Goal: Information Seeking & Learning: Learn about a topic

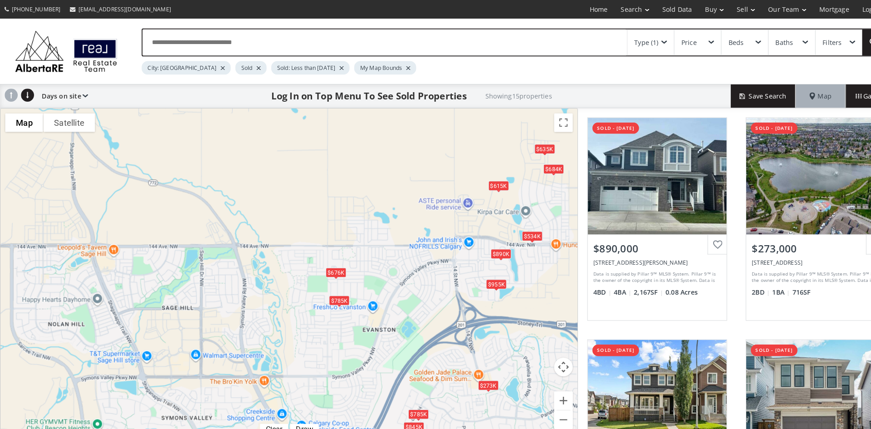
drag, startPoint x: 71, startPoint y: 212, endPoint x: 395, endPoint y: 213, distance: 323.8
click at [395, 213] on div "$890K $273K $676K $820K $350K $635K $625K $534K $614K $955K $785K $615K $785K $…" at bounding box center [280, 267] width 561 height 322
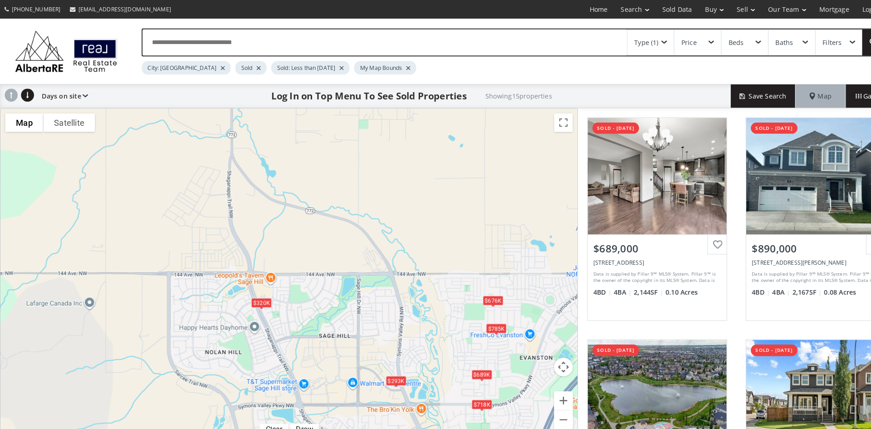
drag, startPoint x: 43, startPoint y: 199, endPoint x: 198, endPoint y: 226, distance: 157.5
click at [198, 226] on div "$689K $890K $273K $676K $635K $293K $718K $534K $955K $785K $615K $785K $320K $…" at bounding box center [280, 267] width 561 height 322
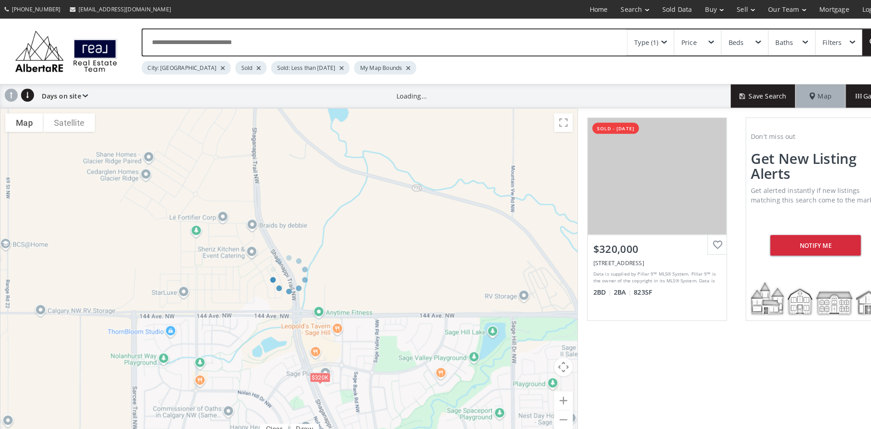
drag, startPoint x: 242, startPoint y: 191, endPoint x: 244, endPoint y: 197, distance: 6.1
click at [244, 197] on div "To navigate the map with touch gestures double-tap and hold your finger on the …" at bounding box center [281, 266] width 562 height 323
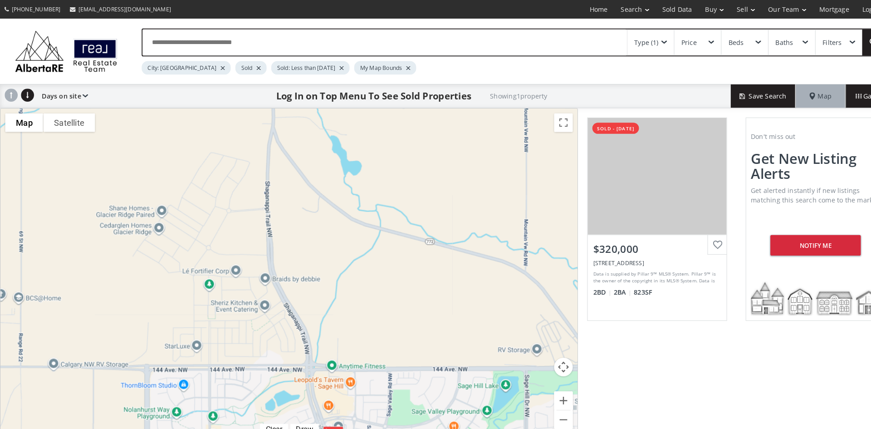
drag, startPoint x: 241, startPoint y: 165, endPoint x: 254, endPoint y: 219, distance: 55.0
click at [254, 219] on div "$320K" at bounding box center [280, 267] width 561 height 322
click at [647, 36] on div "Type (1)" at bounding box center [632, 41] width 45 height 25
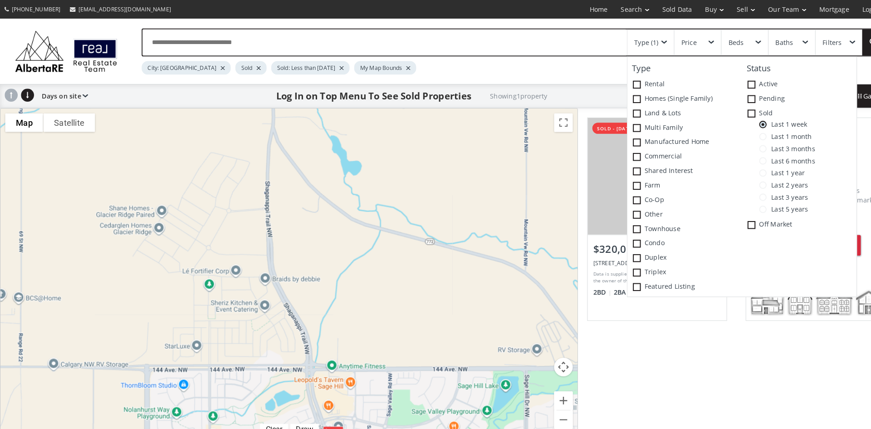
click at [743, 146] on span at bounding box center [742, 144] width 7 height 7
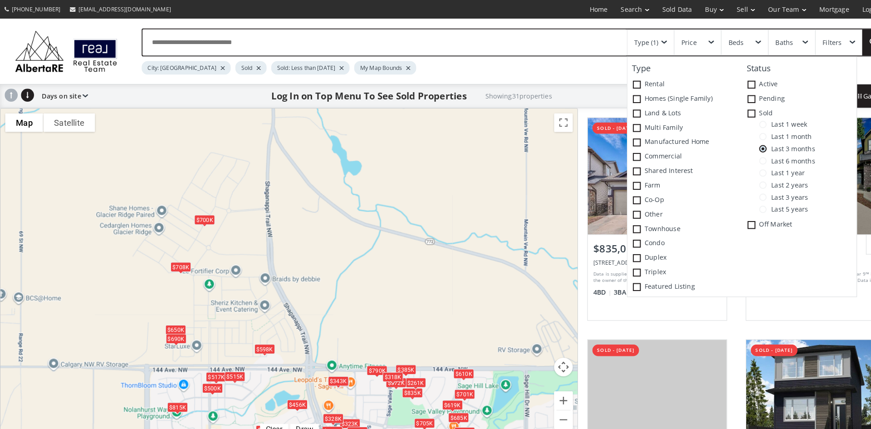
click at [202, 214] on div "$700K" at bounding box center [199, 214] width 20 height 10
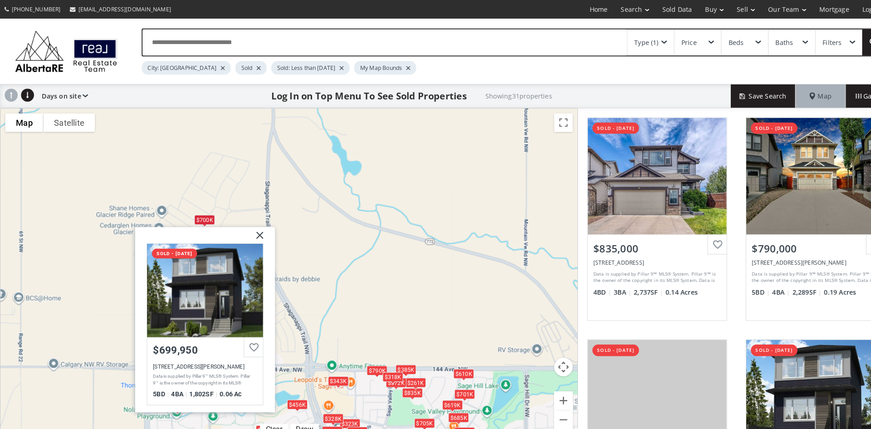
click at [195, 291] on div at bounding box center [199, 282] width 112 height 91
click at [248, 229] on img at bounding box center [249, 232] width 23 height 23
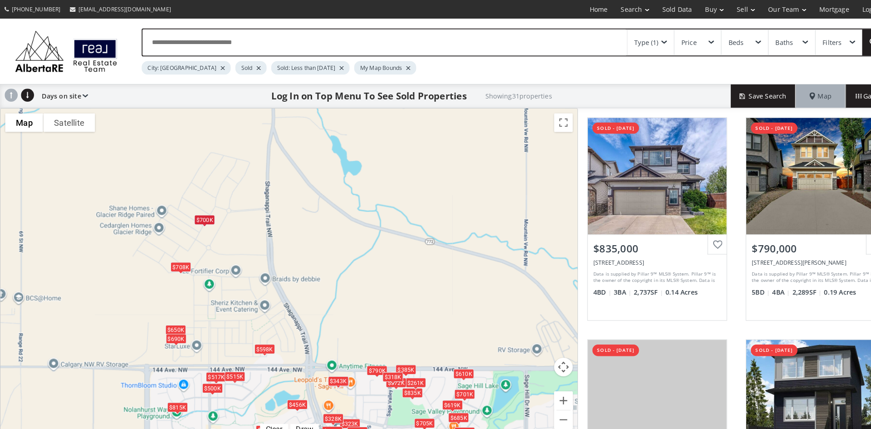
click at [176, 261] on div "$708K" at bounding box center [176, 260] width 20 height 10
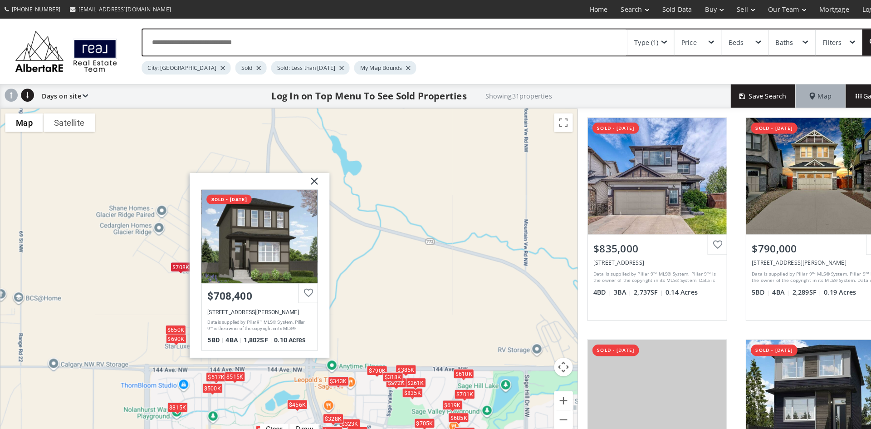
click at [263, 220] on div at bounding box center [252, 229] width 112 height 91
click at [303, 174] on img at bounding box center [302, 179] width 23 height 23
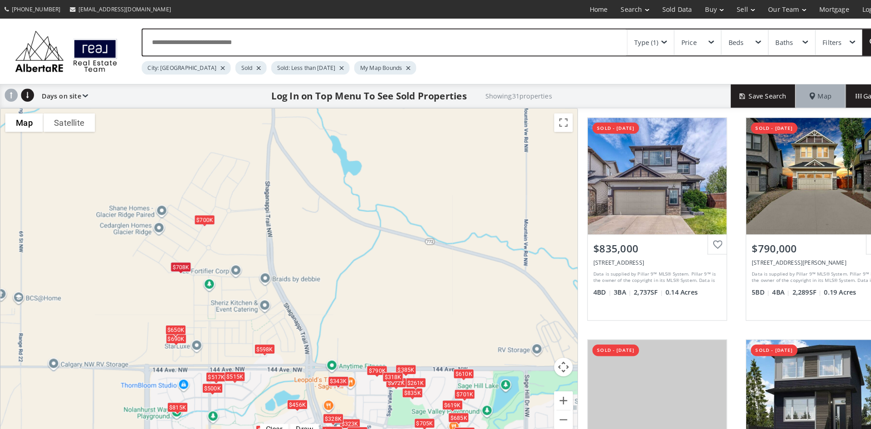
click at [169, 322] on div "$650K" at bounding box center [171, 321] width 20 height 10
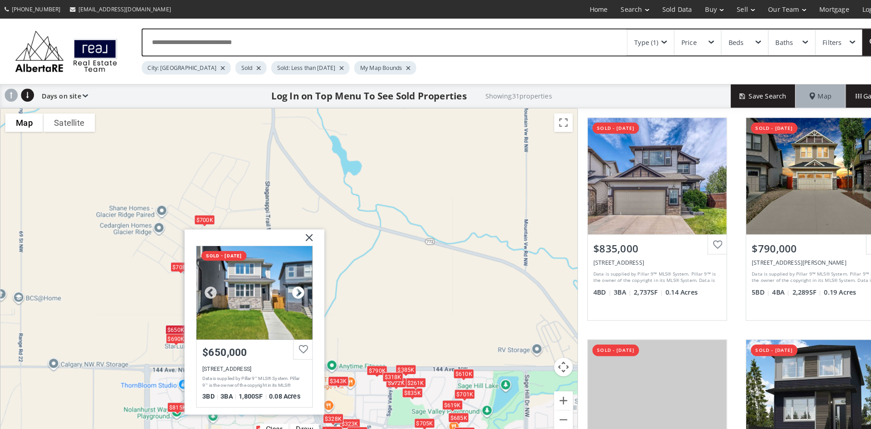
click at [288, 281] on div at bounding box center [290, 285] width 14 height 14
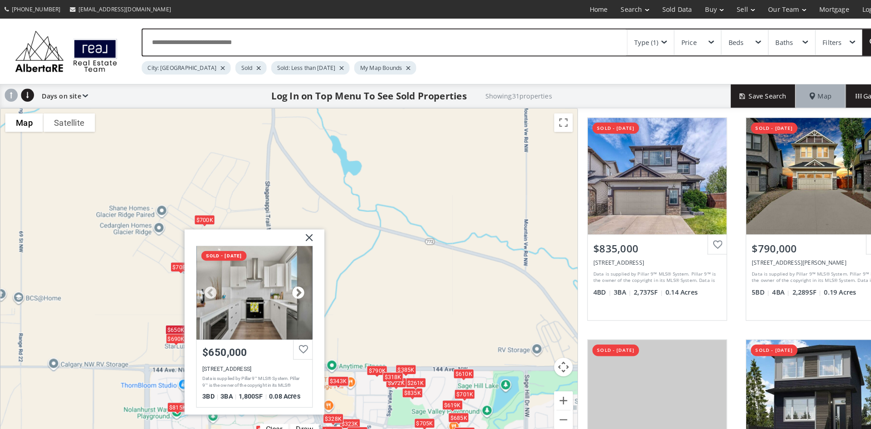
click at [288, 281] on div at bounding box center [290, 285] width 14 height 14
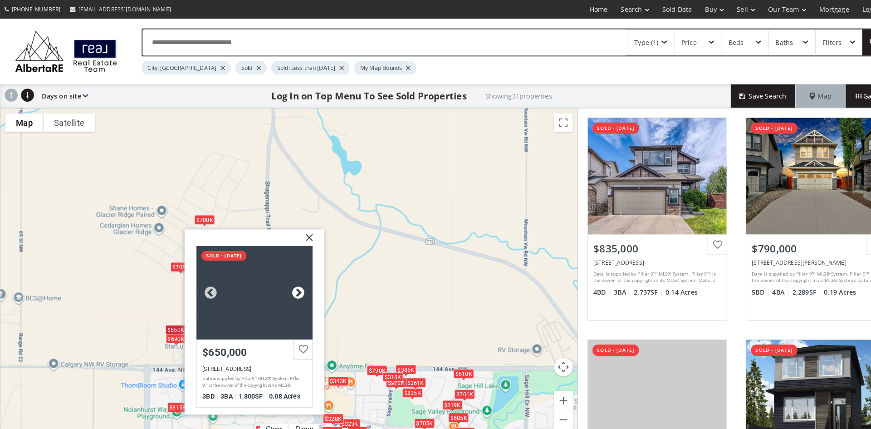
click at [288, 281] on div at bounding box center [290, 285] width 14 height 14
click at [382, 270] on div "$835K $790K $320K $700K $261K $650K $690K $323K $325K $610K $598K $708K $815K $…" at bounding box center [280, 267] width 561 height 322
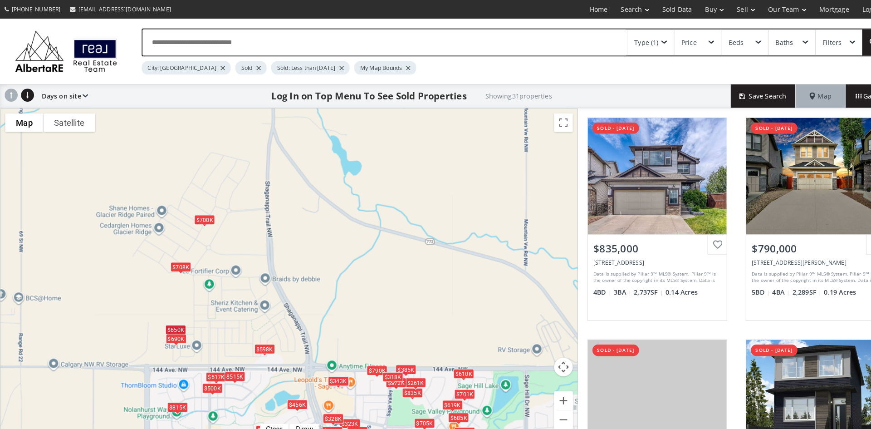
click at [254, 337] on div "$598K" at bounding box center [258, 339] width 20 height 10
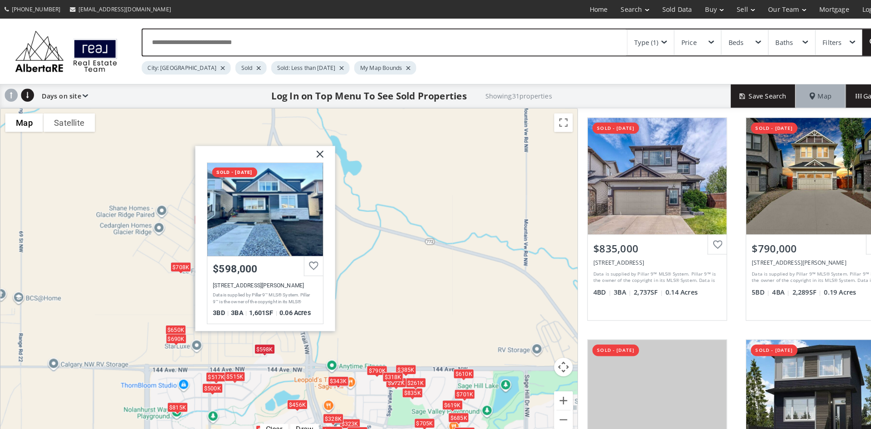
click at [173, 330] on div "$690K" at bounding box center [171, 329] width 20 height 10
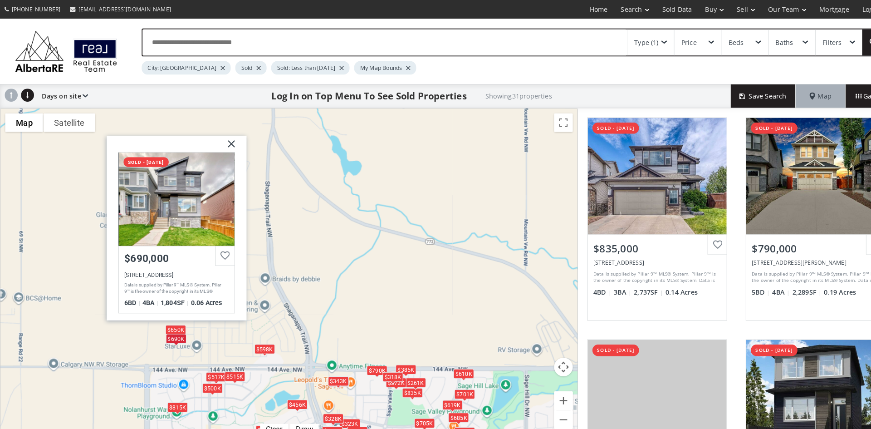
click at [122, 338] on div "$835K $790K $320K $700K $261K $650K $690K $323K $325K $610K $598K $708K $815K $…" at bounding box center [280, 267] width 561 height 322
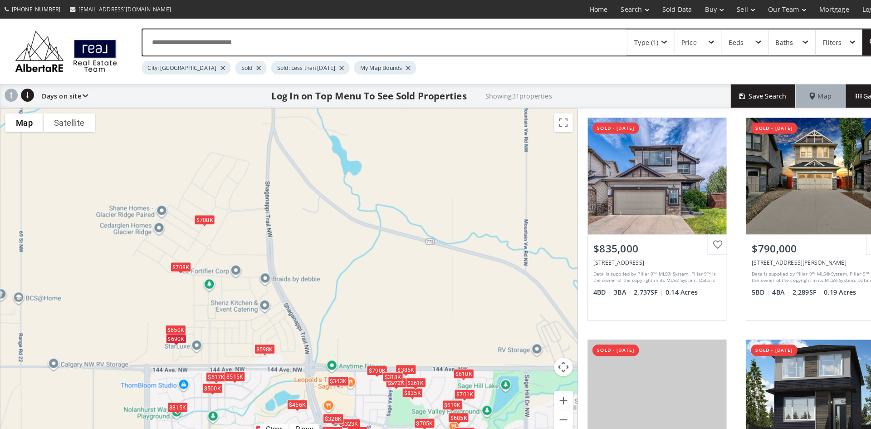
click at [648, 40] on span at bounding box center [646, 41] width 5 height 4
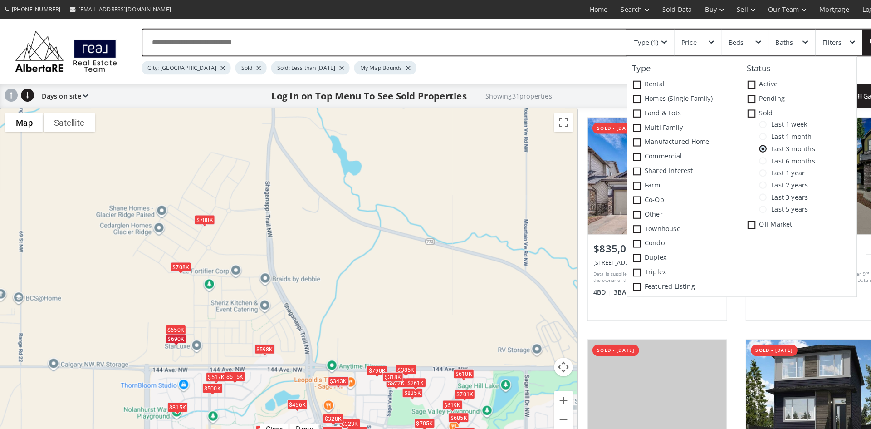
click at [740, 154] on span at bounding box center [742, 156] width 7 height 7
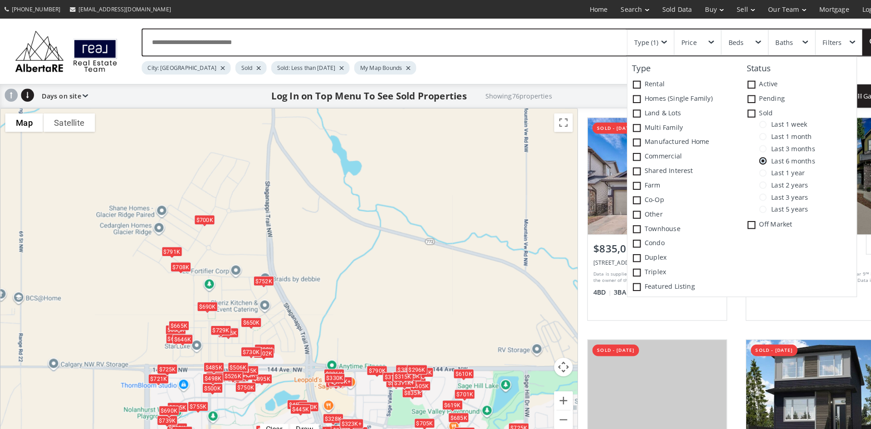
click at [257, 273] on div "$752K" at bounding box center [257, 273] width 20 height 10
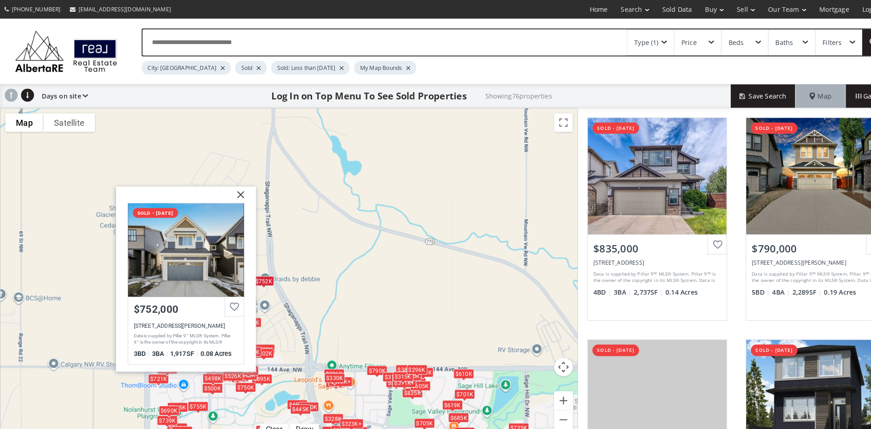
click at [235, 189] on img at bounding box center [230, 192] width 23 height 23
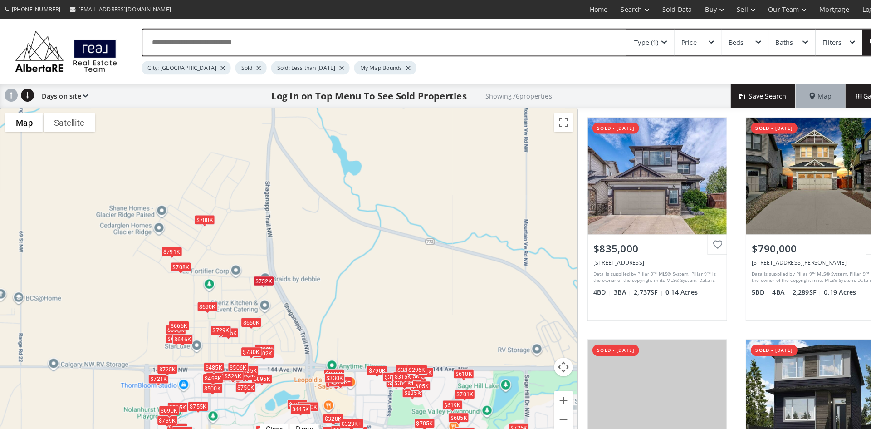
click at [250, 271] on div "$752K" at bounding box center [257, 273] width 20 height 10
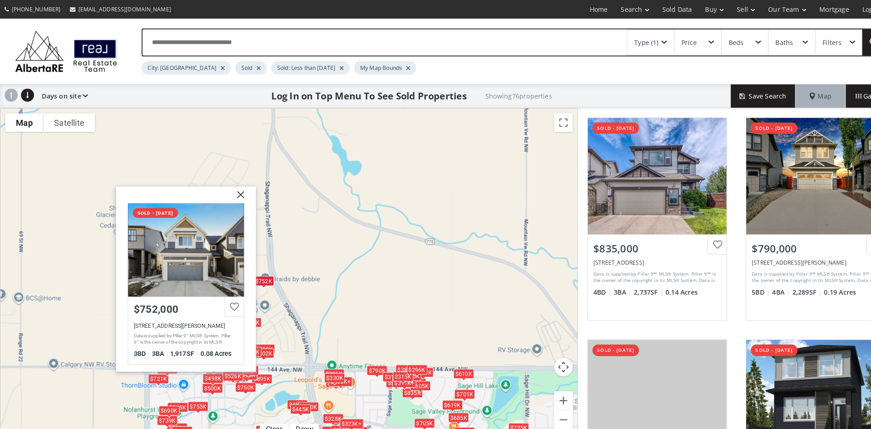
click at [235, 188] on img at bounding box center [230, 192] width 23 height 23
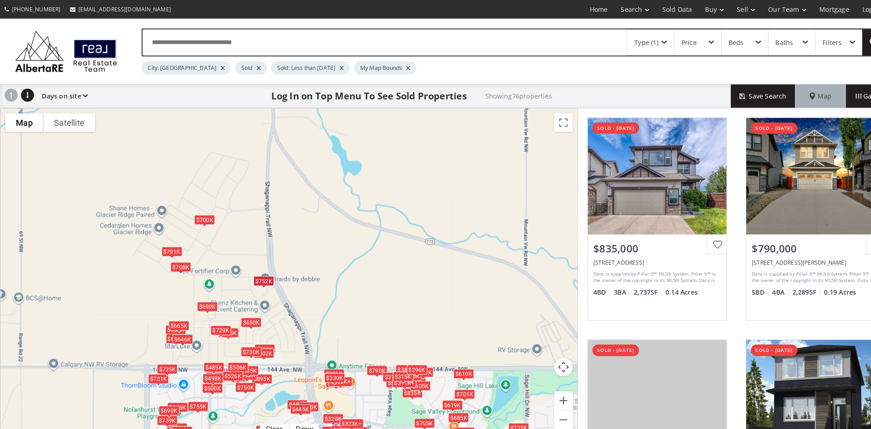
click at [200, 298] on div "$690K" at bounding box center [202, 298] width 20 height 10
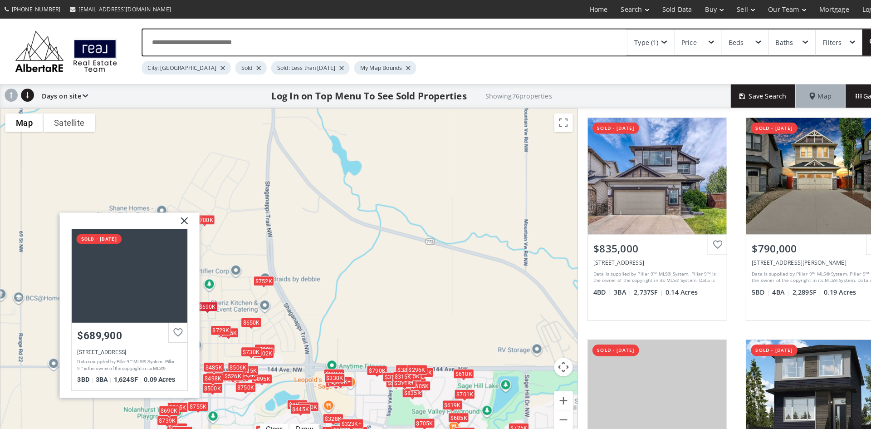
click at [180, 214] on img at bounding box center [176, 217] width 23 height 23
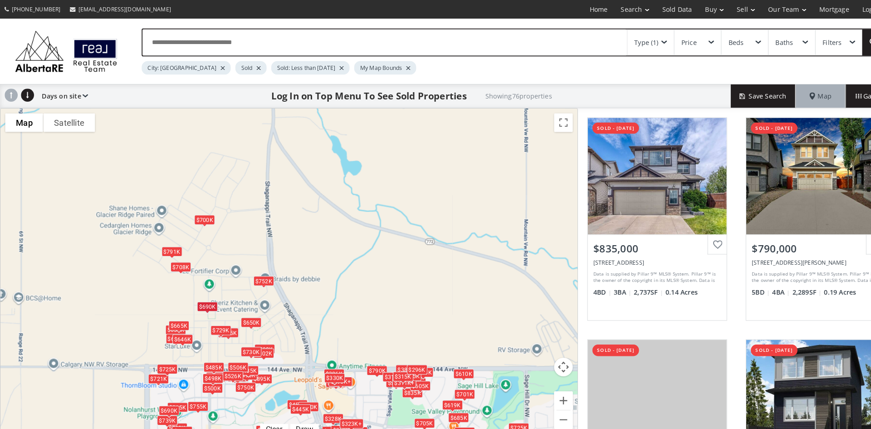
click at [259, 273] on div "$752K" at bounding box center [257, 273] width 20 height 10
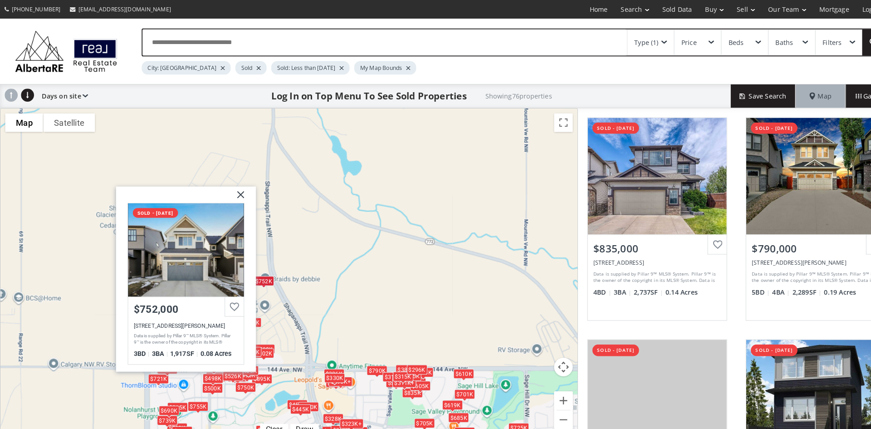
click at [236, 189] on img at bounding box center [230, 192] width 23 height 23
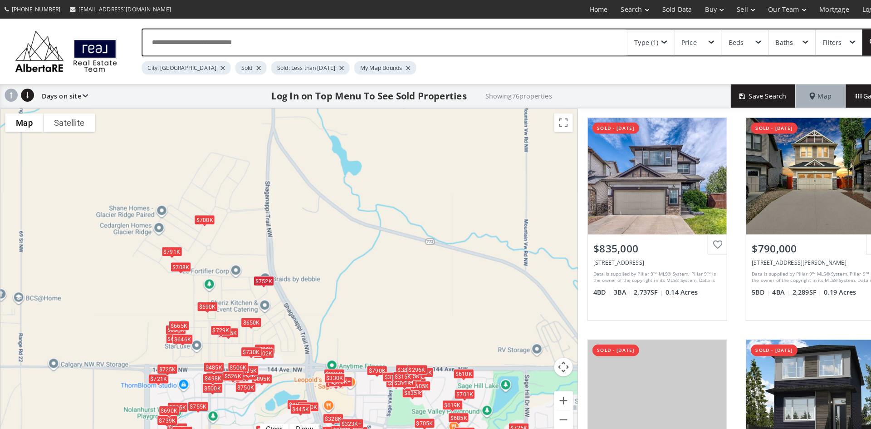
click at [238, 342] on div "$730K" at bounding box center [244, 342] width 20 height 10
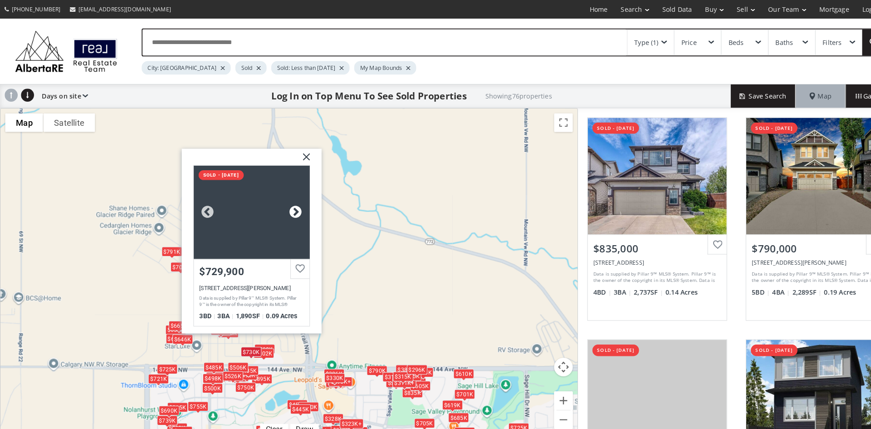
click at [286, 203] on div at bounding box center [288, 206] width 14 height 14
click at [286, 202] on div at bounding box center [288, 206] width 14 height 14
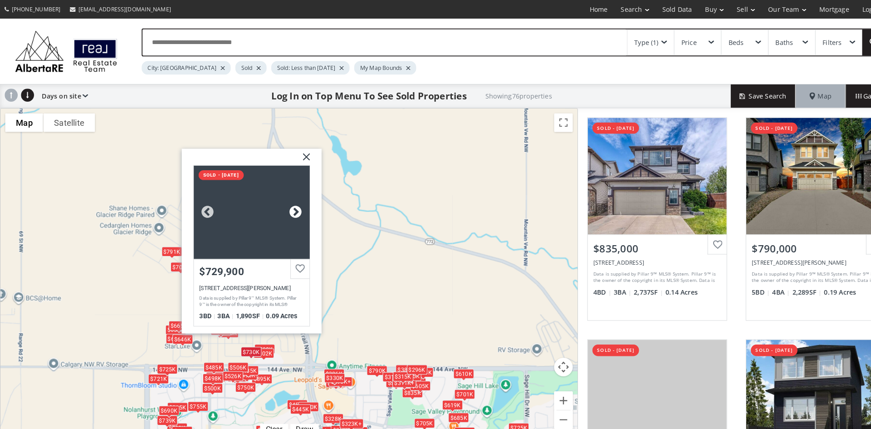
click at [286, 202] on div at bounding box center [288, 206] width 14 height 14
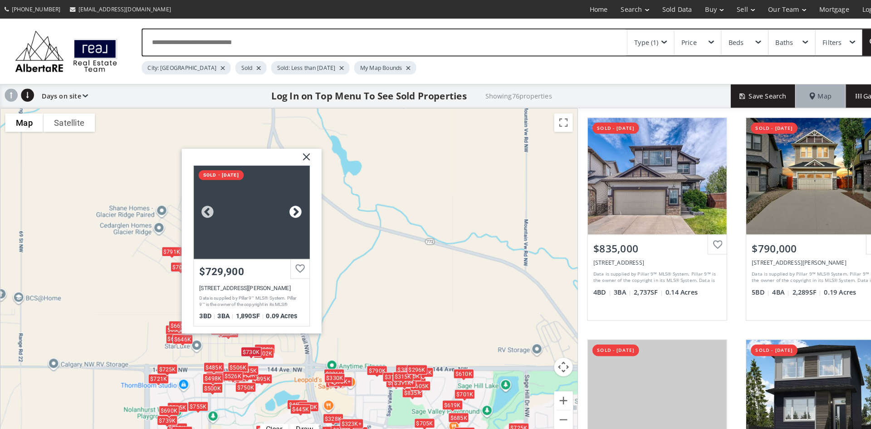
click at [286, 202] on div at bounding box center [288, 206] width 14 height 14
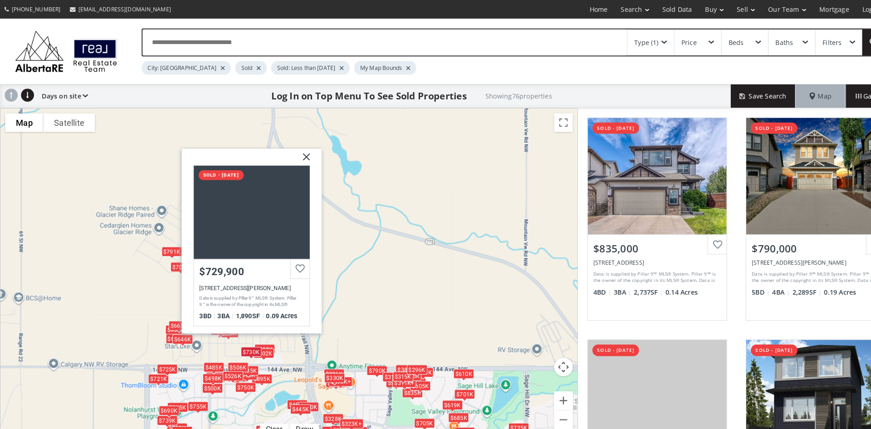
click at [298, 152] on img at bounding box center [294, 155] width 23 height 23
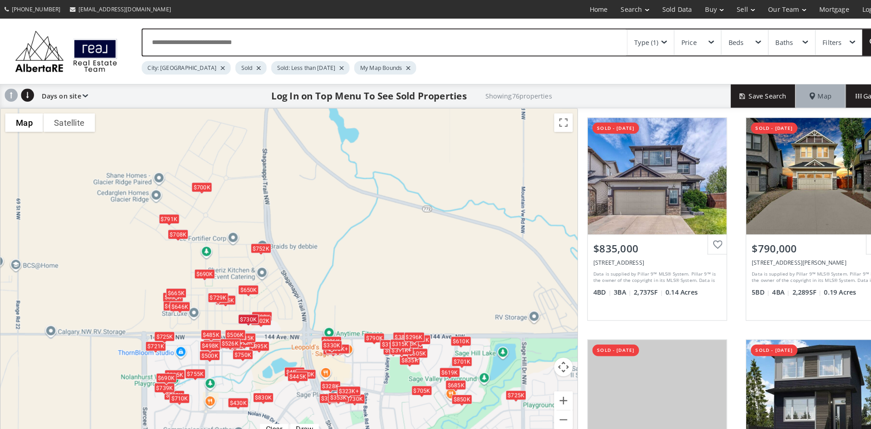
drag, startPoint x: 282, startPoint y: 335, endPoint x: 279, endPoint y: 299, distance: 36.4
click at [279, 299] on div "$835K $790K $320K $700K $261K $650K $690K $323K+ $325K $610K $598K $708K $815K …" at bounding box center [280, 267] width 561 height 322
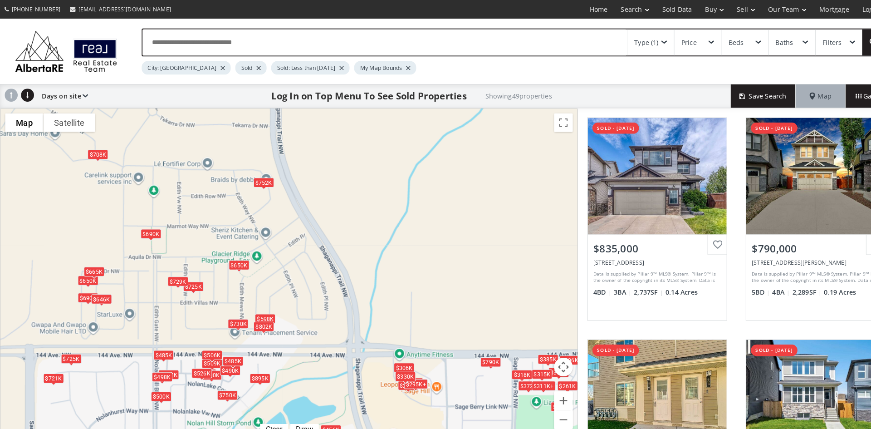
click at [257, 317] on div "$802K" at bounding box center [257, 318] width 20 height 10
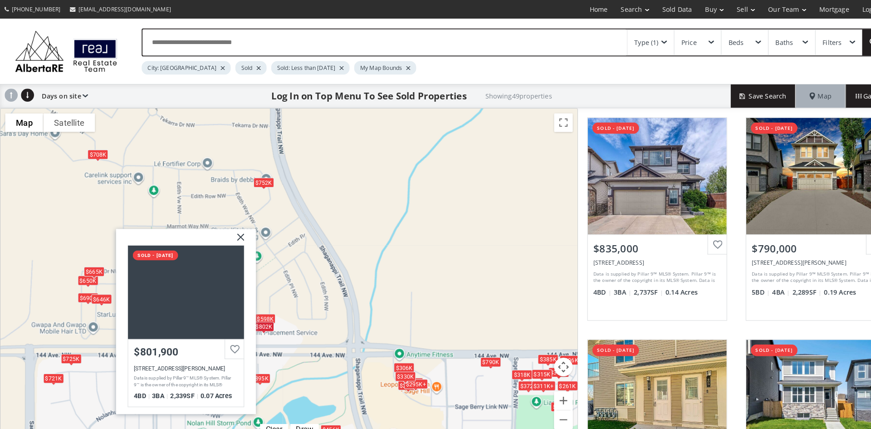
click at [234, 229] on img at bounding box center [230, 234] width 23 height 23
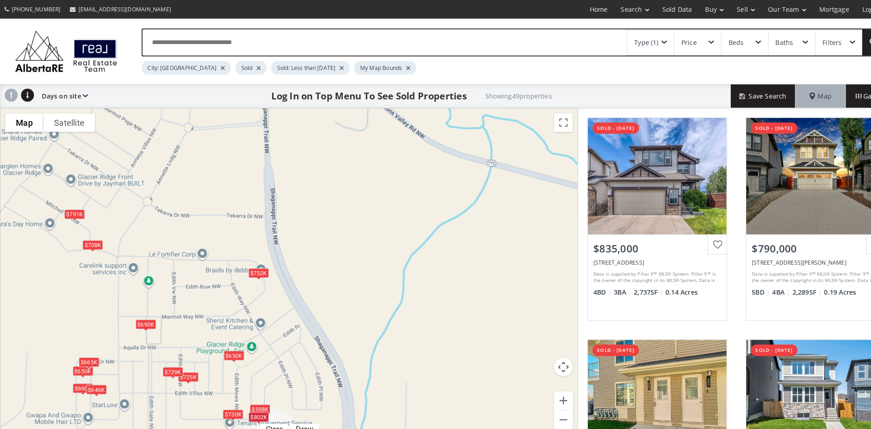
drag, startPoint x: 194, startPoint y: 188, endPoint x: 189, endPoint y: 282, distance: 94.5
click at [189, 282] on div "$835K $790K $261K $650K $690K $598K $708K $500K $372K $517K $295K+ $385K $318K …" at bounding box center [280, 267] width 561 height 322
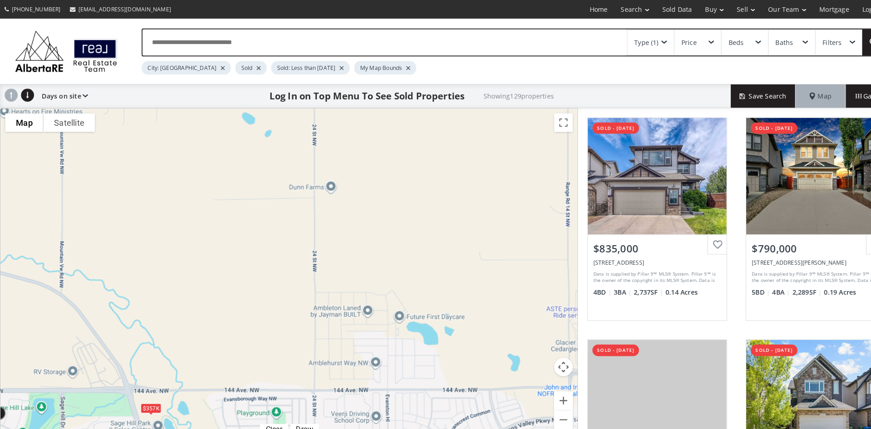
drag, startPoint x: 409, startPoint y: 293, endPoint x: 0, endPoint y: 342, distance: 412.1
click at [0, 342] on div "To navigate the map with touch gestures double-tap and hold your finger on the …" at bounding box center [281, 266] width 562 height 323
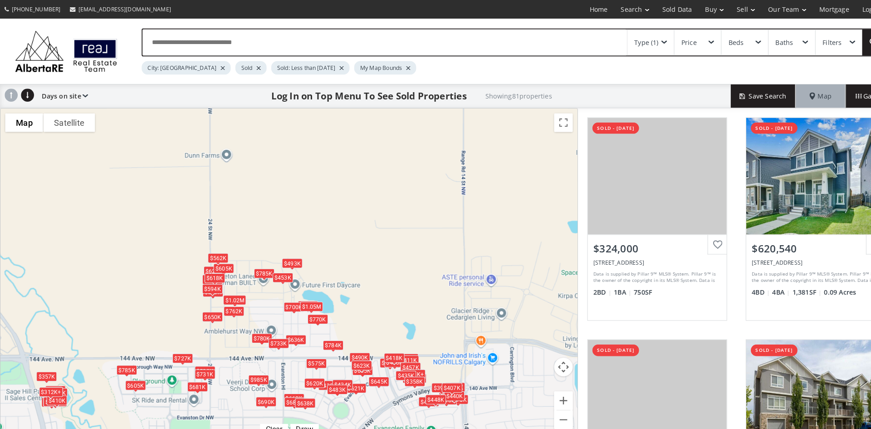
drag, startPoint x: 448, startPoint y: 343, endPoint x: 344, endPoint y: 310, distance: 109.3
click at [344, 310] on div "$324K+ $621K $629K $375K $784K $388K $450K $678K $475K $490K $785K $681K $357K+…" at bounding box center [280, 267] width 561 height 322
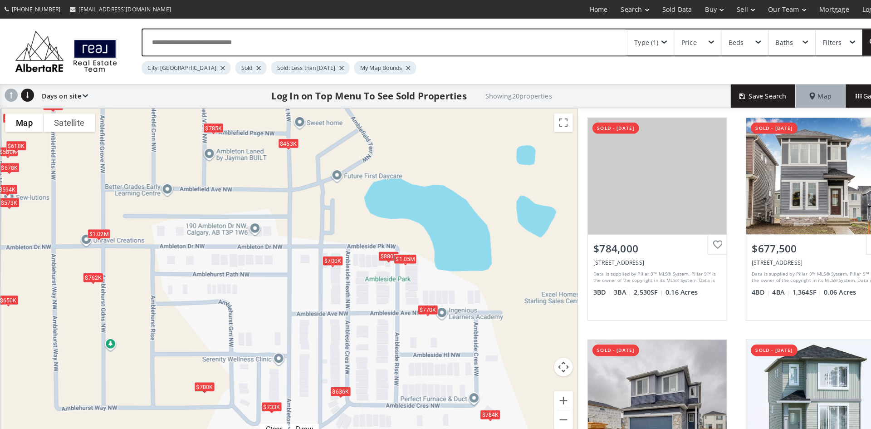
click at [418, 302] on div "$770K" at bounding box center [416, 301] width 20 height 10
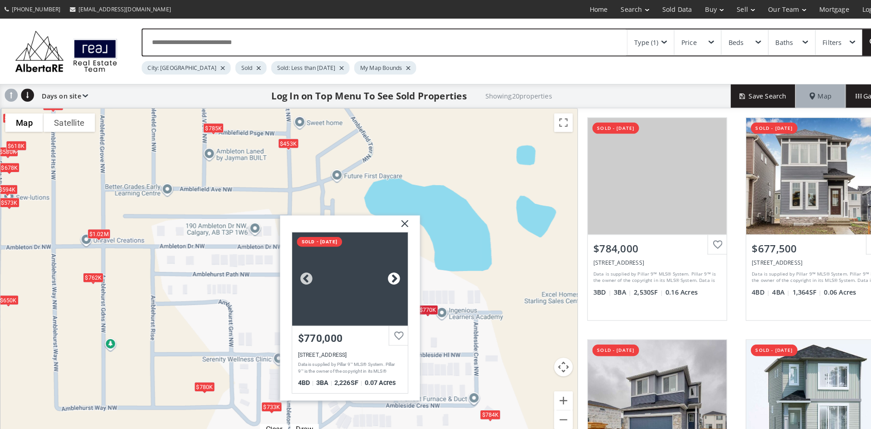
click at [382, 269] on div at bounding box center [383, 271] width 14 height 14
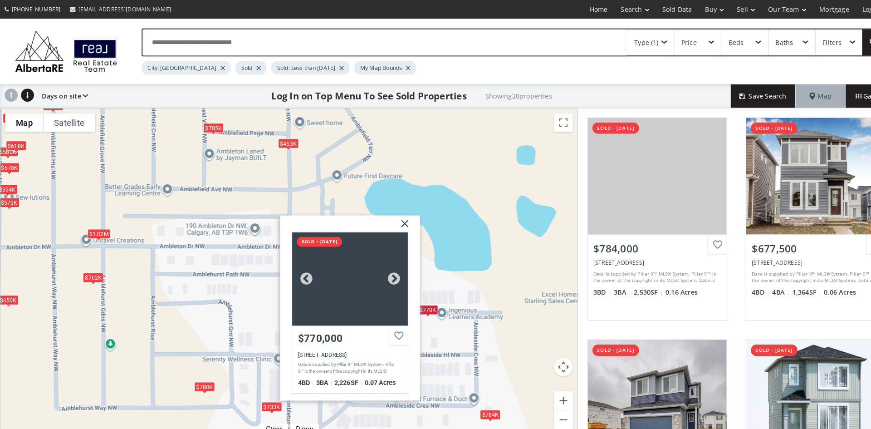
click at [351, 269] on div at bounding box center [340, 271] width 112 height 91
click at [442, 199] on div "$784K $678K $785K $625K $605K $780K $580K $636K $733K $573K $618K $762K $1.02M …" at bounding box center [280, 267] width 561 height 322
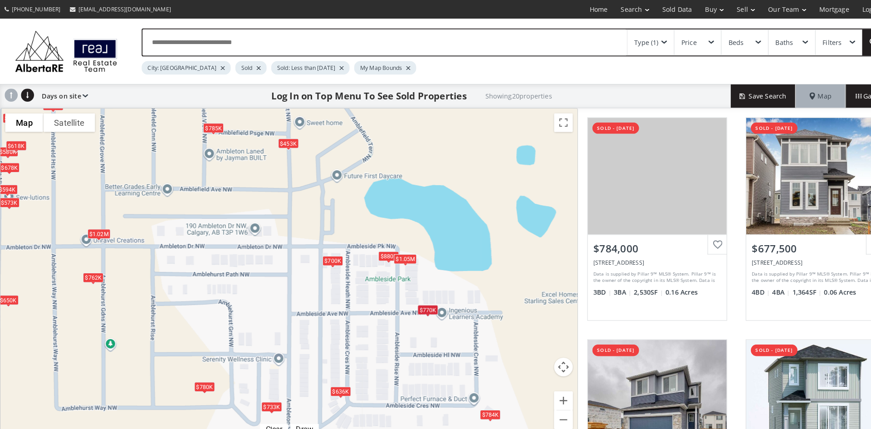
click at [398, 252] on div "$1.05M" at bounding box center [394, 252] width 22 height 10
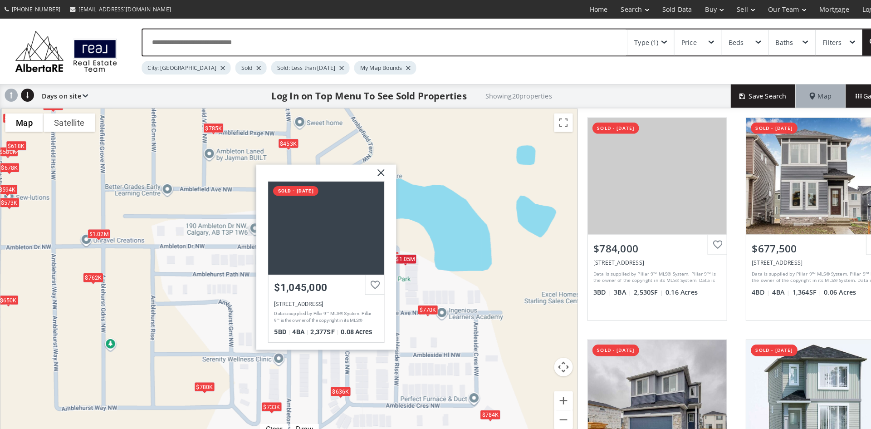
click at [468, 273] on div "$784K $678K $785K $625K $605K $780K $580K $636K $733K $573K $618K $762K $1.02M …" at bounding box center [280, 267] width 561 height 322
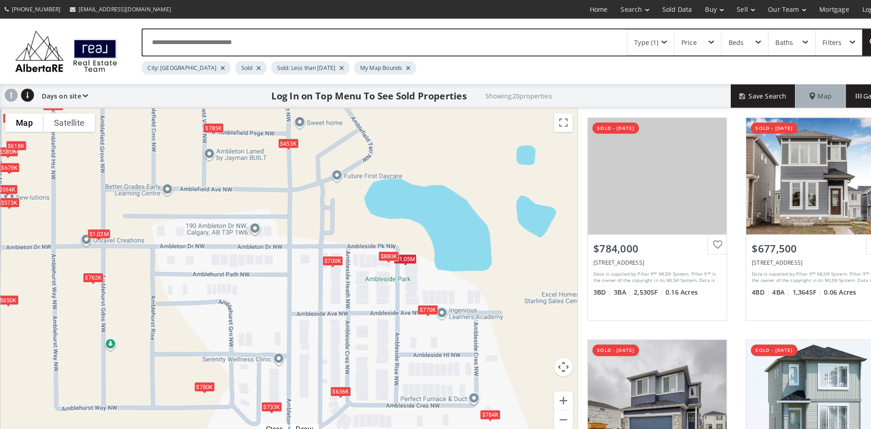
click at [374, 248] on div "$880K" at bounding box center [378, 249] width 20 height 10
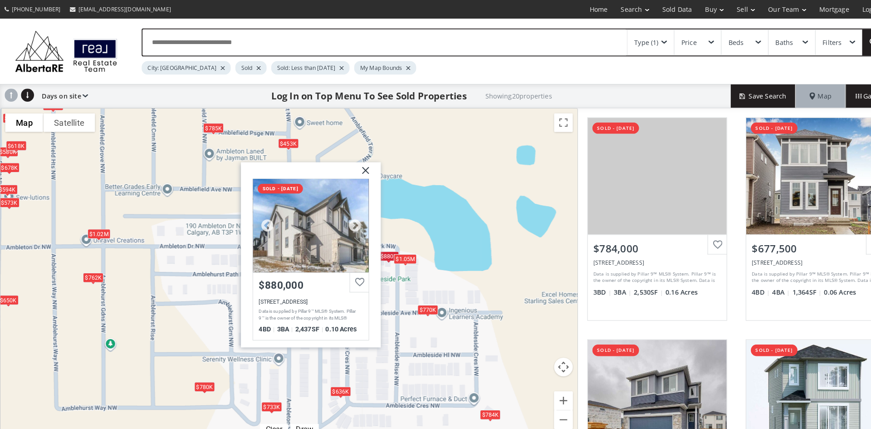
click at [319, 225] on div at bounding box center [302, 219] width 112 height 91
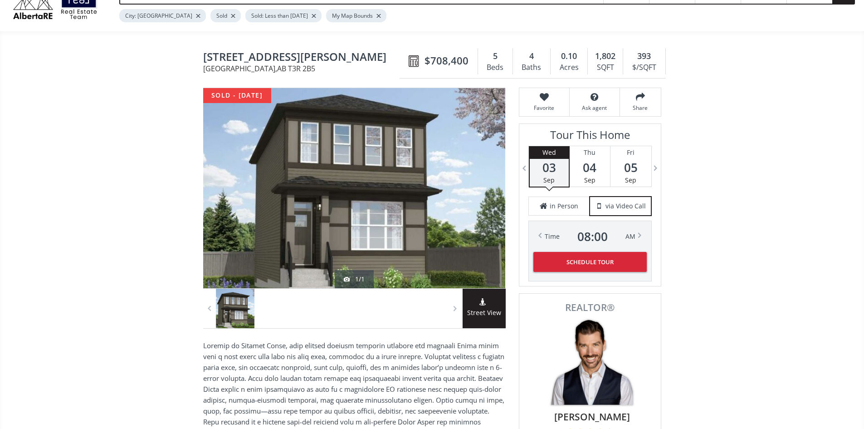
scroll to position [181, 0]
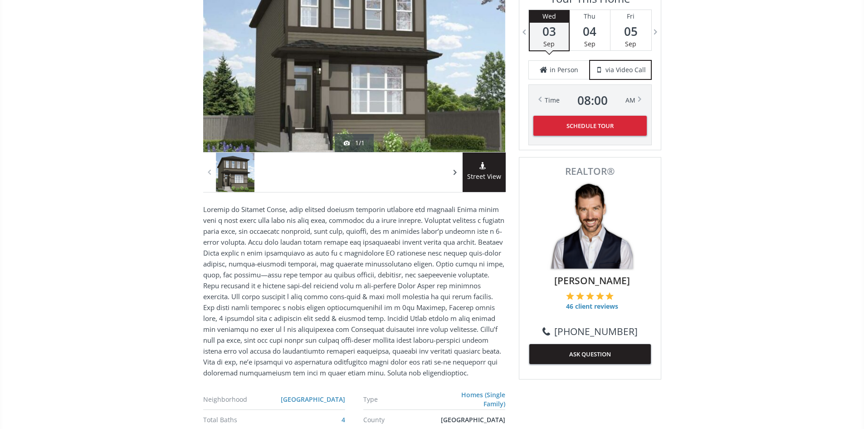
click at [453, 179] on span at bounding box center [455, 172] width 9 height 14
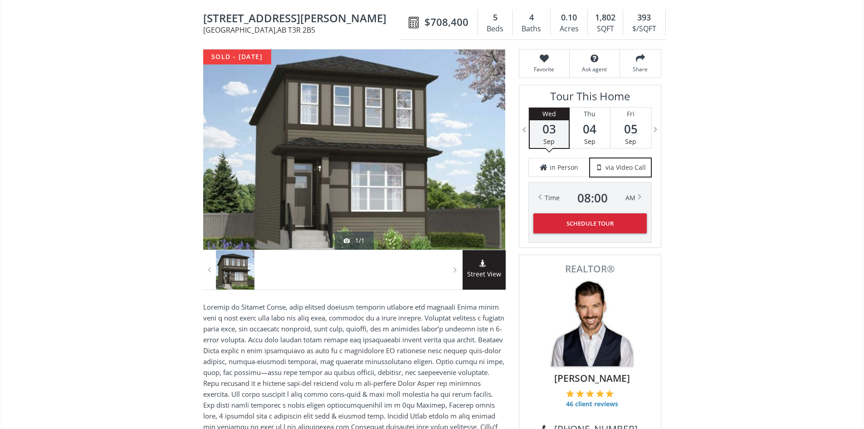
scroll to position [0, 0]
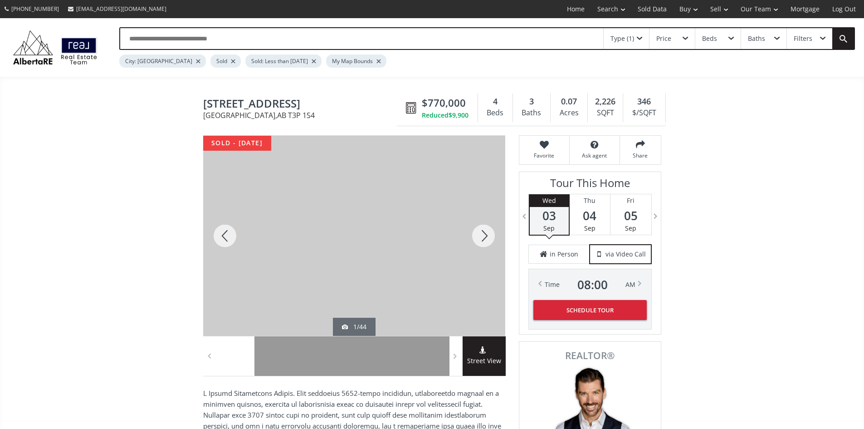
click at [485, 240] on div at bounding box center [484, 236] width 44 height 200
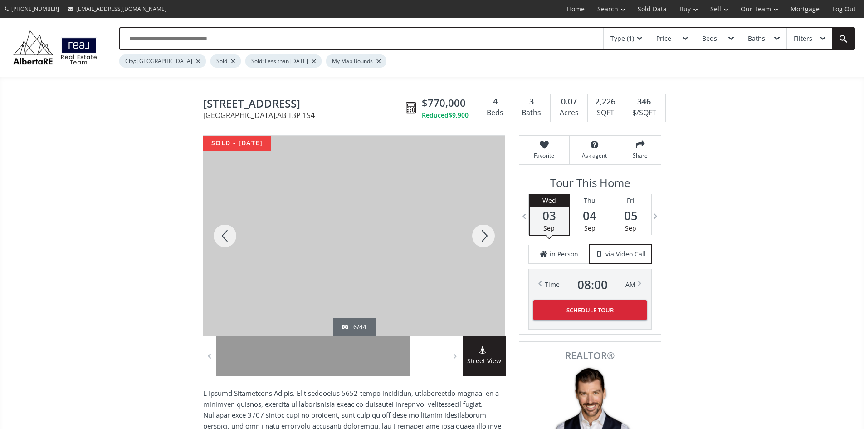
click at [485, 240] on div at bounding box center [484, 236] width 44 height 200
click at [225, 238] on div at bounding box center [225, 236] width 44 height 200
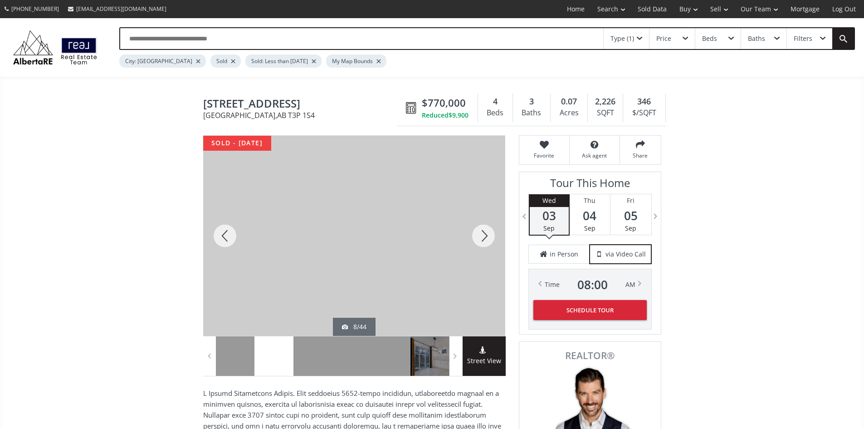
click at [225, 238] on div at bounding box center [225, 236] width 44 height 200
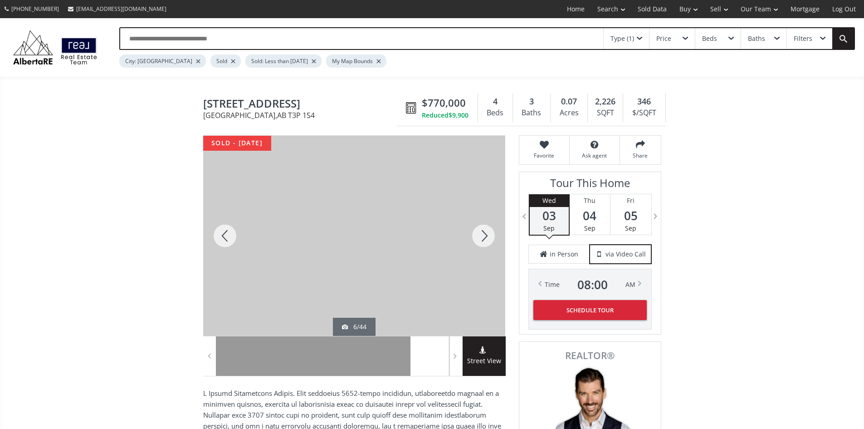
click at [225, 238] on div at bounding box center [225, 236] width 44 height 200
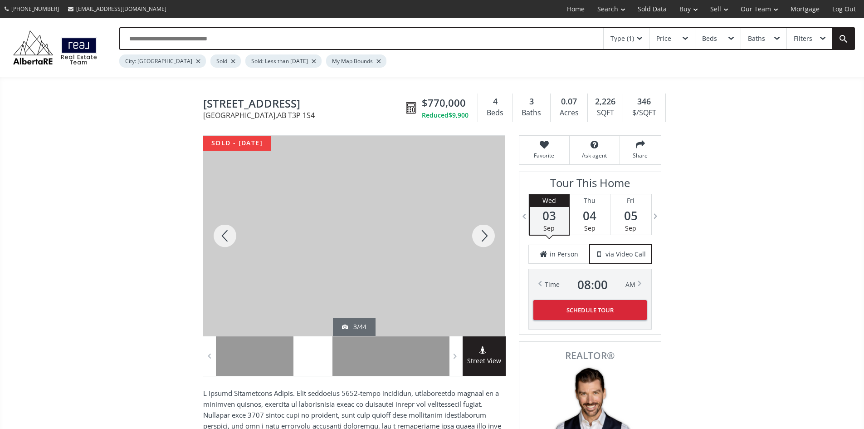
click at [225, 238] on div at bounding box center [225, 236] width 44 height 200
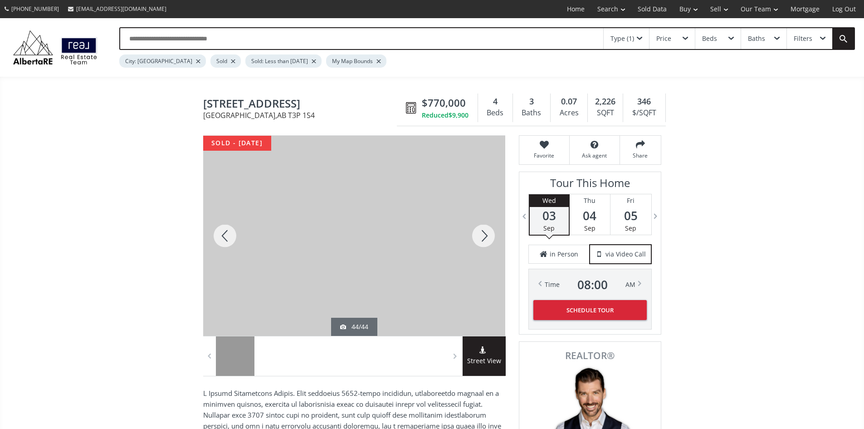
click at [225, 238] on div at bounding box center [225, 236] width 44 height 200
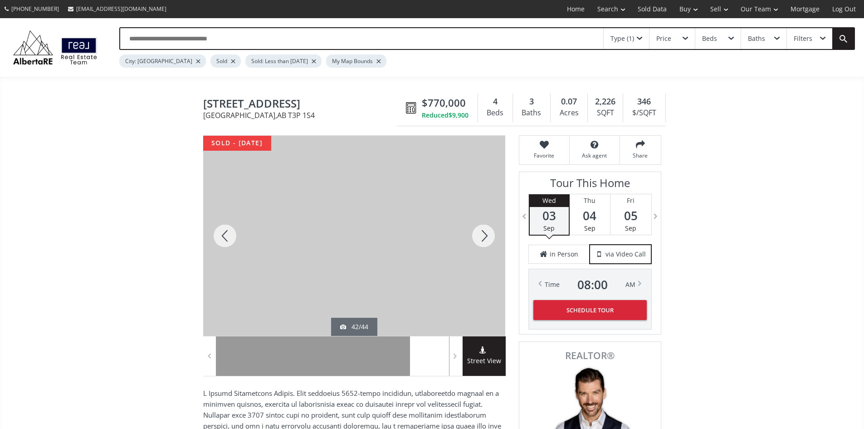
click at [225, 238] on div at bounding box center [225, 236] width 44 height 200
click at [490, 232] on div at bounding box center [484, 236] width 44 height 200
click at [231, 239] on div at bounding box center [225, 236] width 44 height 200
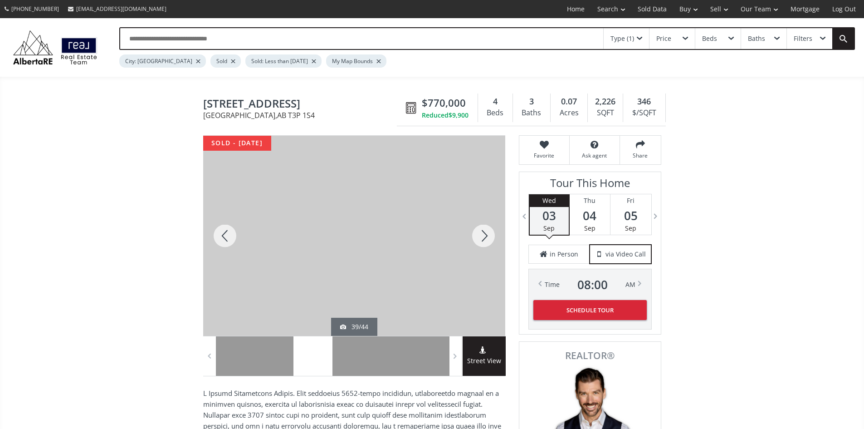
click at [231, 239] on div at bounding box center [225, 236] width 44 height 200
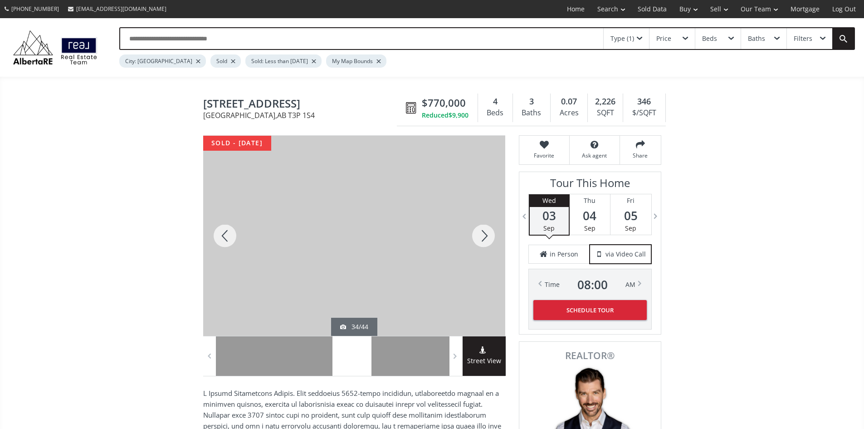
click at [231, 239] on div at bounding box center [225, 236] width 44 height 200
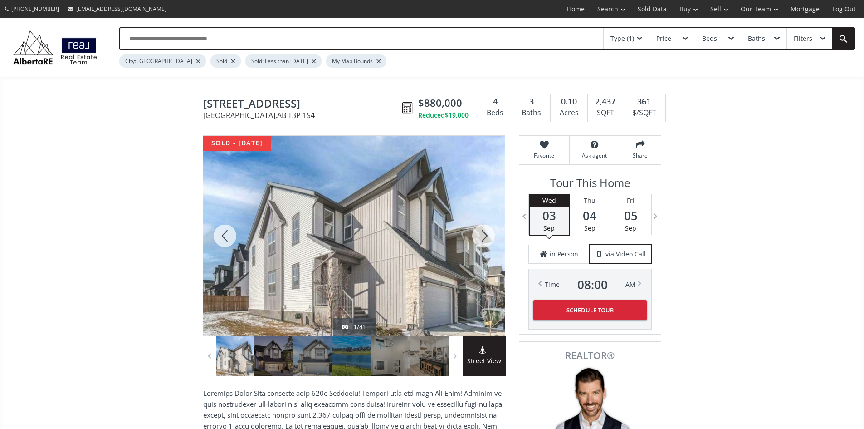
click at [222, 237] on div at bounding box center [225, 236] width 44 height 200
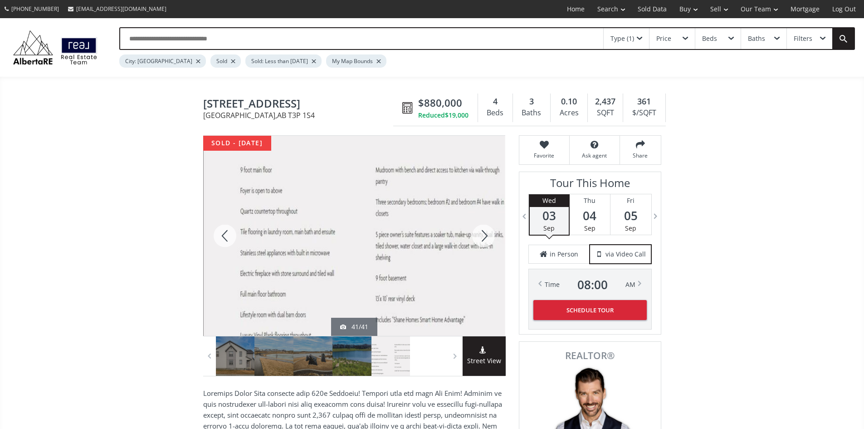
click at [222, 237] on div at bounding box center [225, 236] width 44 height 200
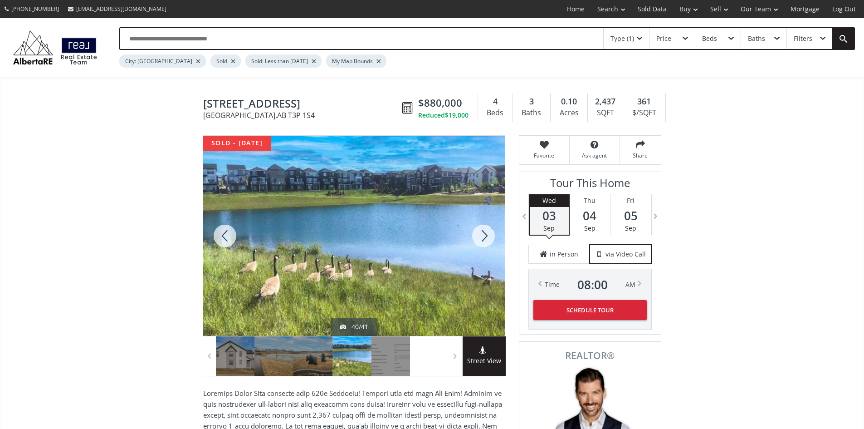
click at [481, 239] on div at bounding box center [484, 236] width 44 height 200
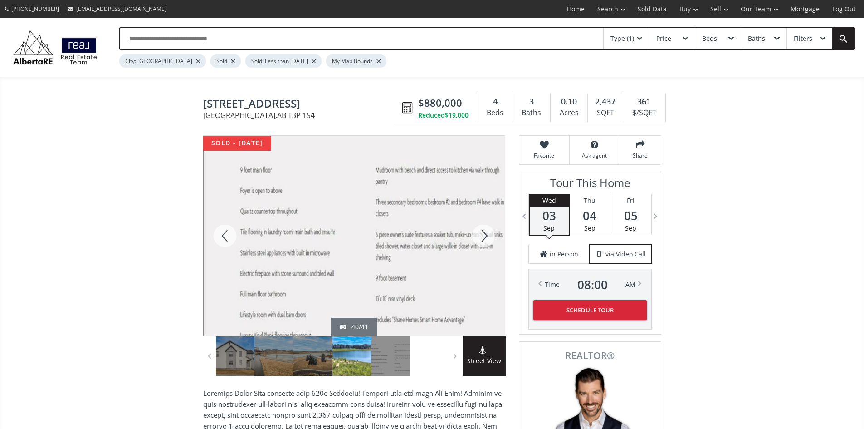
click at [481, 239] on div at bounding box center [484, 236] width 44 height 200
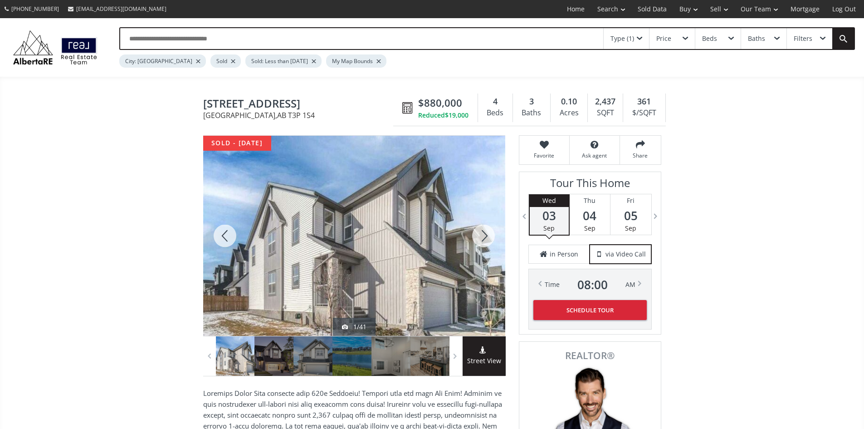
click at [481, 239] on div at bounding box center [484, 236] width 44 height 200
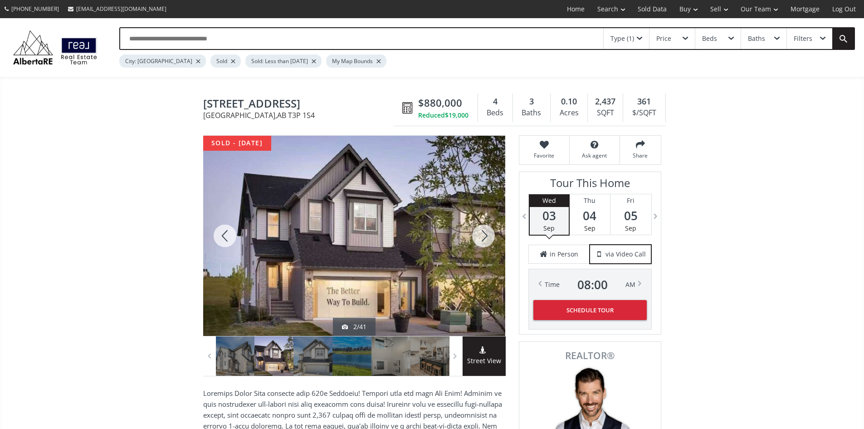
click at [481, 239] on div at bounding box center [484, 236] width 44 height 200
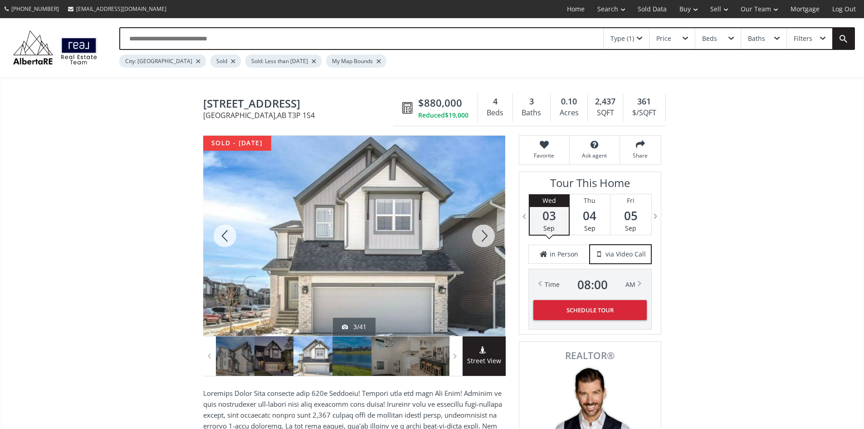
click at [481, 239] on div at bounding box center [484, 236] width 44 height 200
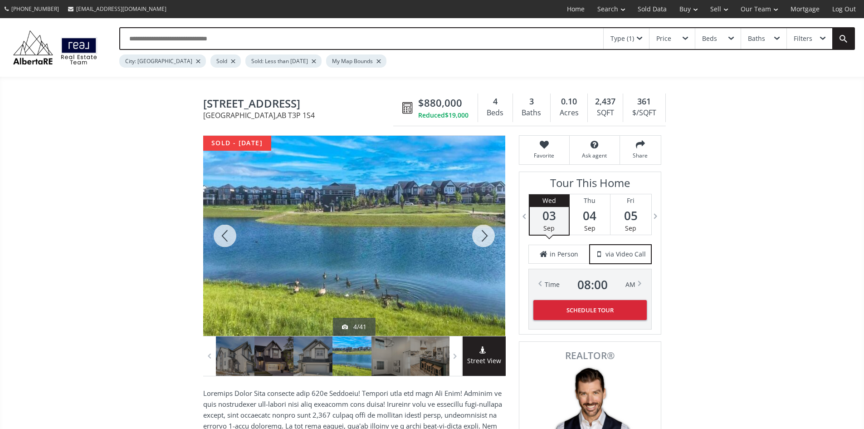
click at [481, 239] on div at bounding box center [484, 236] width 44 height 200
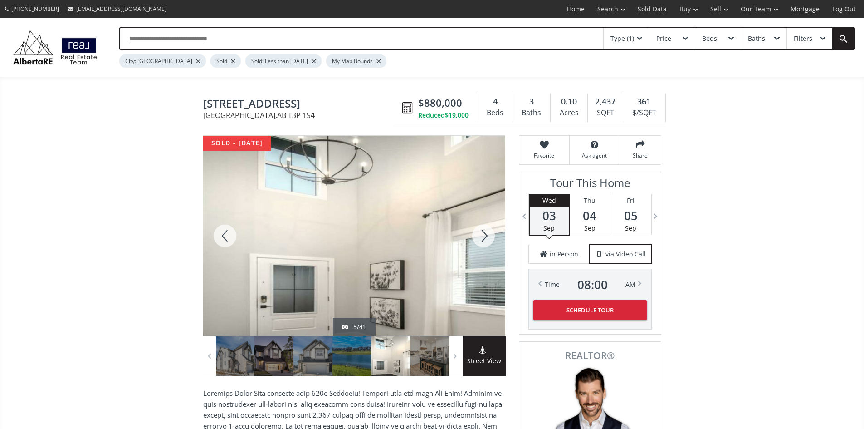
click at [481, 239] on div at bounding box center [484, 236] width 44 height 200
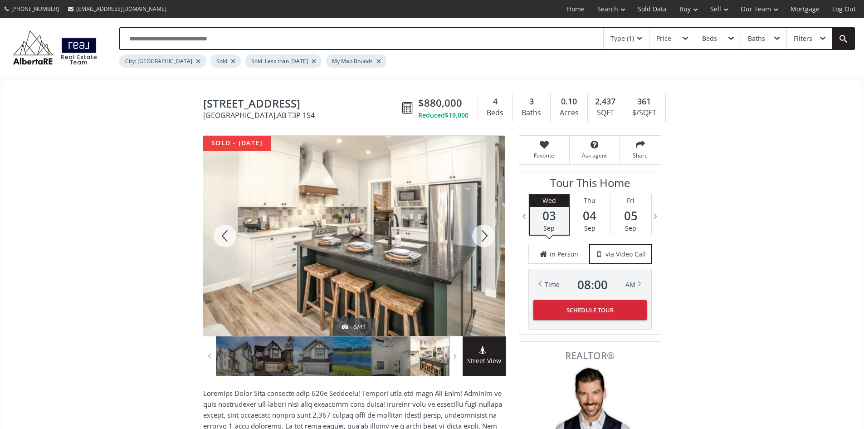
click at [481, 239] on div at bounding box center [484, 236] width 44 height 200
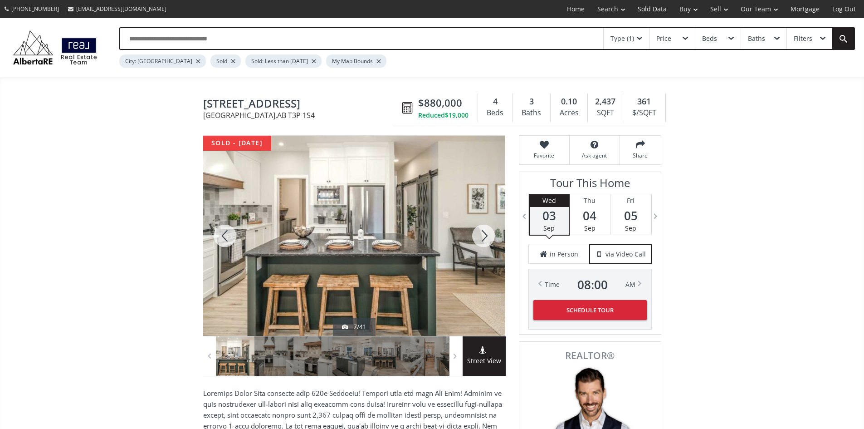
click at [481, 239] on div at bounding box center [484, 236] width 44 height 200
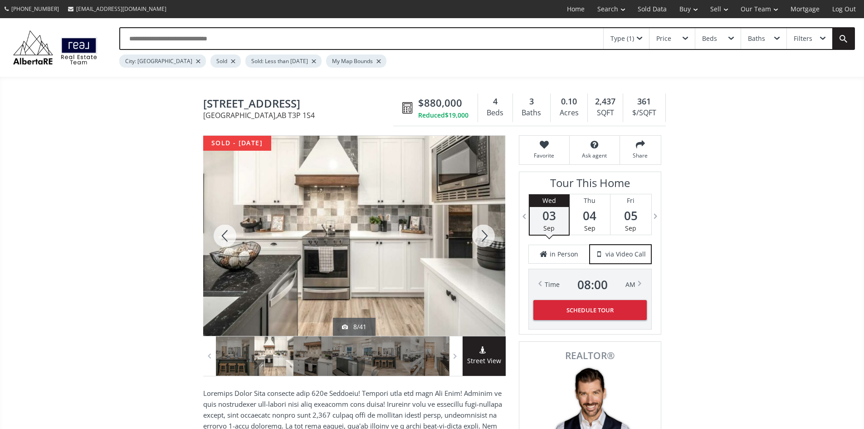
click at [483, 239] on div at bounding box center [484, 236] width 44 height 200
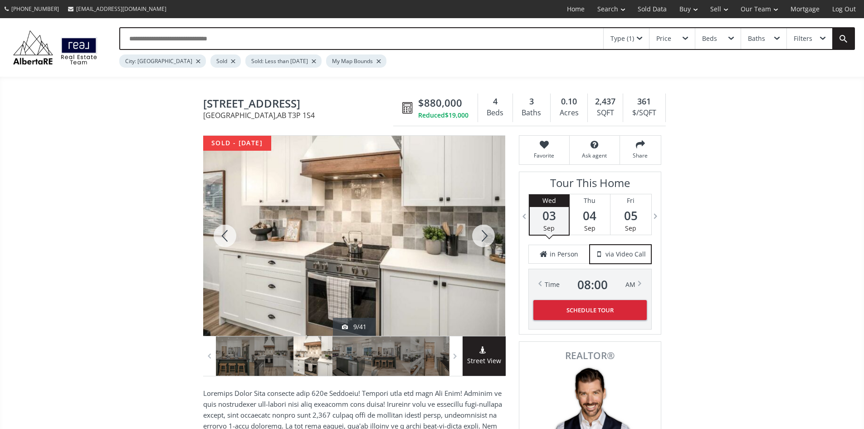
click at [483, 239] on div at bounding box center [484, 236] width 44 height 200
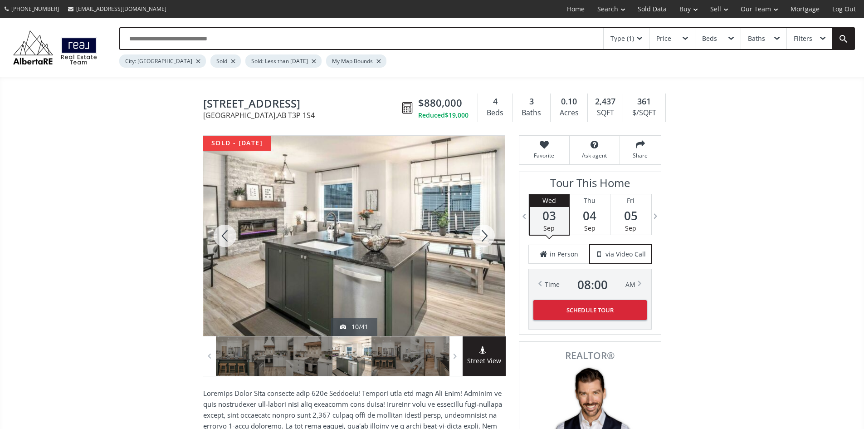
click at [483, 239] on div at bounding box center [484, 236] width 44 height 200
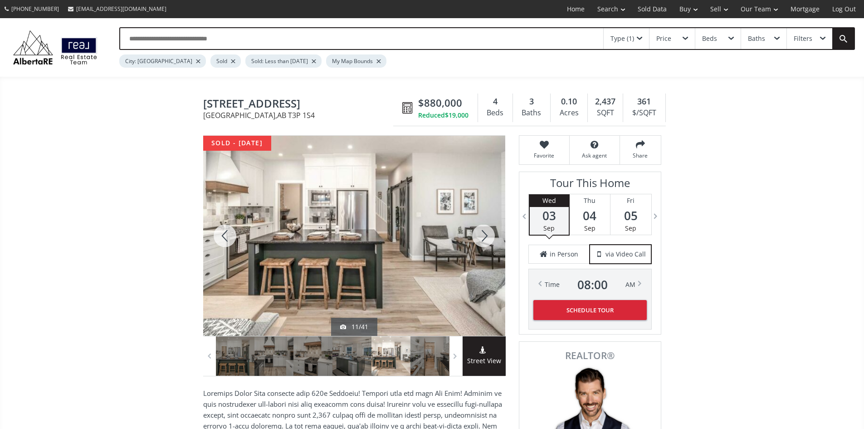
click at [483, 239] on div at bounding box center [484, 236] width 44 height 200
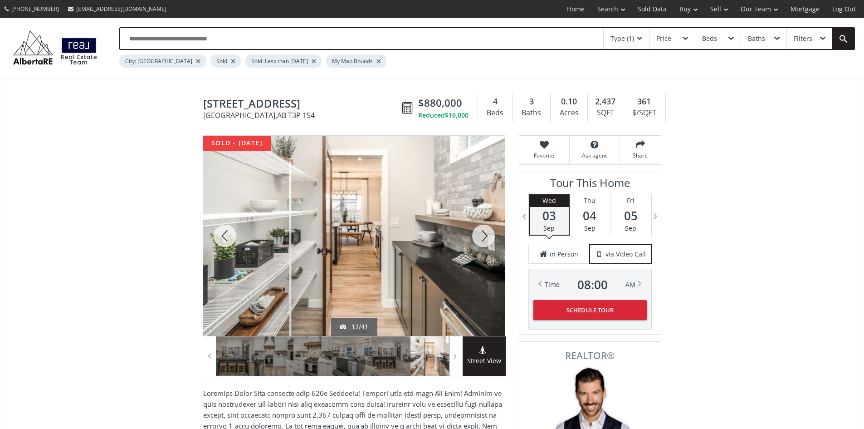
click at [483, 239] on div at bounding box center [484, 236] width 44 height 200
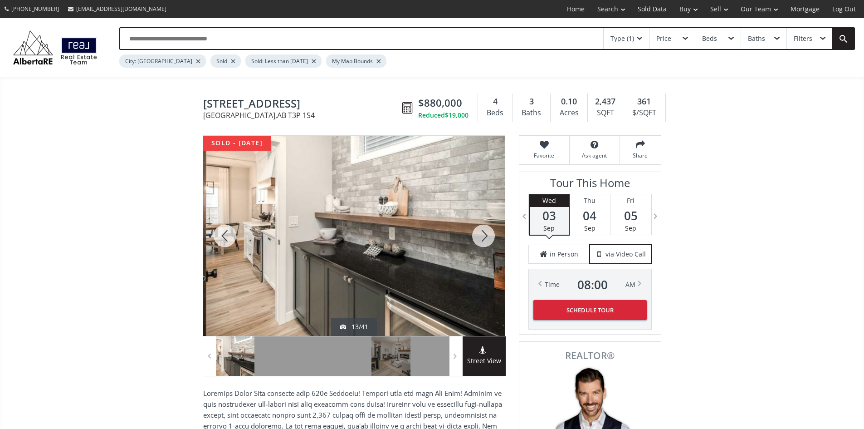
click at [483, 239] on div at bounding box center [484, 236] width 44 height 200
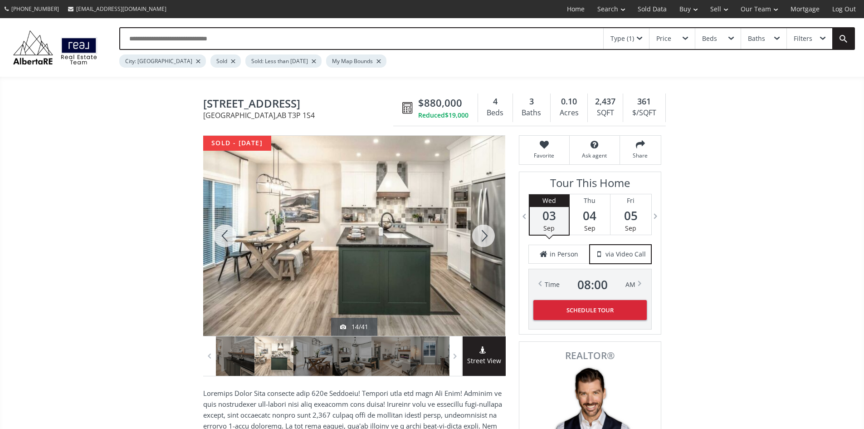
click at [483, 239] on div at bounding box center [484, 236] width 44 height 200
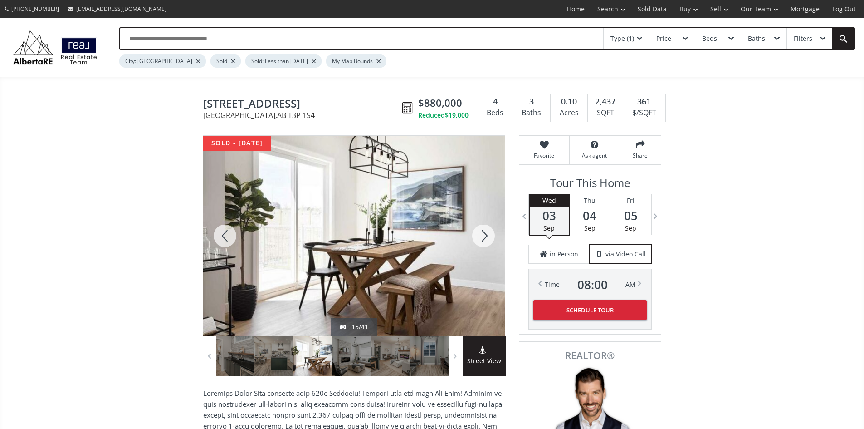
click at [483, 239] on div at bounding box center [484, 236] width 44 height 200
